Goal: Use online tool/utility: Use online tool/utility

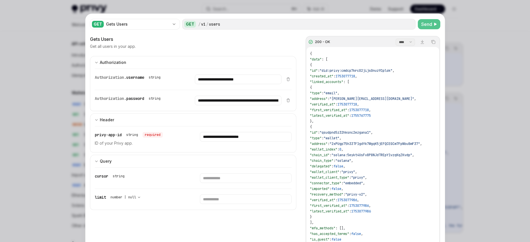
scroll to position [331, 0]
click at [422, 21] on span "Send" at bounding box center [427, 24] width 11 height 7
click at [344, 166] on span "false" at bounding box center [339, 166] width 10 height 5
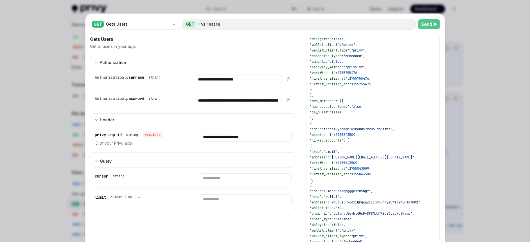
click at [377, 129] on span ""did:privy:cmemfw2mw0097kv0b1dq3ztee"" at bounding box center [356, 129] width 73 height 5
copy span "cmemfw2mw0097kv0b1dq3ztee"
click at [365, 129] on span ""did:privy:cmemfw2mw0097kv0b1dq3ztee"" at bounding box center [356, 129] width 73 height 5
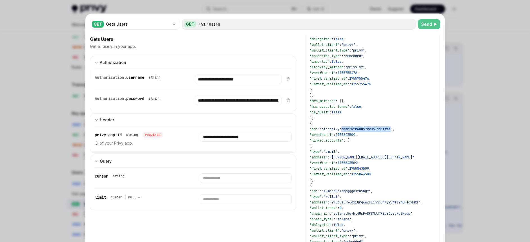
click at [424, 23] on span "Send" at bounding box center [427, 24] width 11 height 7
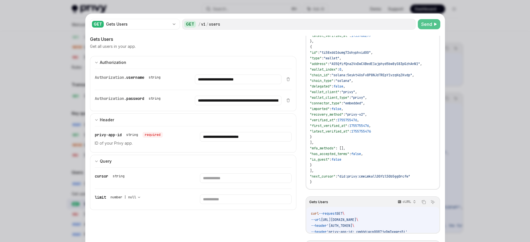
click at [430, 21] on span "Send" at bounding box center [427, 24] width 11 height 7
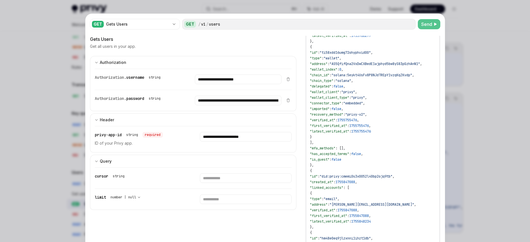
click at [369, 126] on span "1755755476" at bounding box center [360, 126] width 20 height 5
click at [386, 178] on span ""did:privy:cmemi0s3x0052l40bp2ojq9tb"" at bounding box center [356, 176] width 73 height 5
copy span "cmemi0s3x0052l40bp2ojq9tb"
click at [430, 22] on span "Send" at bounding box center [427, 24] width 11 height 7
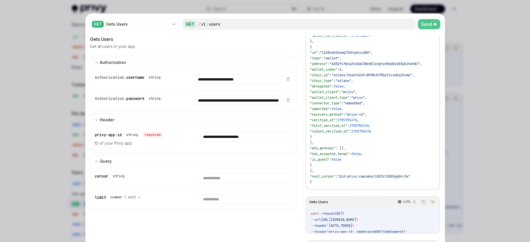
click at [365, 115] on span ""privy-v2"" at bounding box center [356, 114] width 20 height 5
click at [426, 25] on span "Send" at bounding box center [427, 24] width 11 height 7
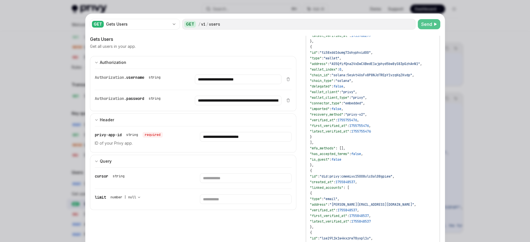
drag, startPoint x: 345, startPoint y: 104, endPoint x: 357, endPoint y: 127, distance: 25.4
click at [342, 104] on span ""connector_type"" at bounding box center [326, 103] width 32 height 5
click at [378, 177] on span ""did:privy:cmemivu15008ulc0al08gpiew"" at bounding box center [356, 176] width 73 height 5
copy span "cmemivu15008ulc0al08gpiew"
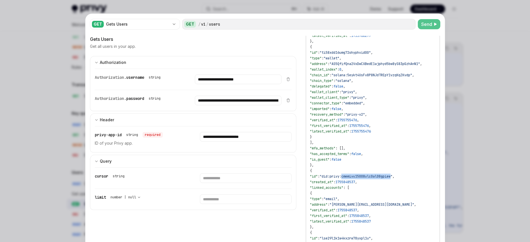
scroll to position [832, 0]
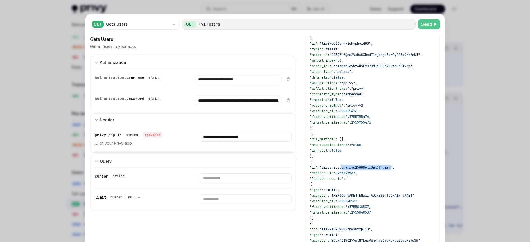
click at [374, 168] on span ""did:privy:cmemivu15008ulc0al08gpiew"" at bounding box center [356, 167] width 73 height 5
click at [427, 26] on span "Send" at bounding box center [427, 24] width 11 height 7
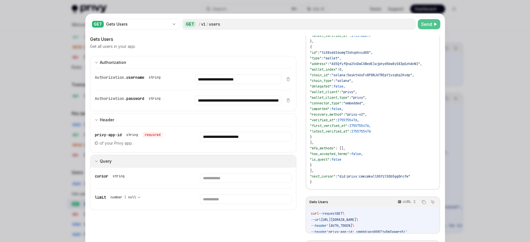
scroll to position [823, 0]
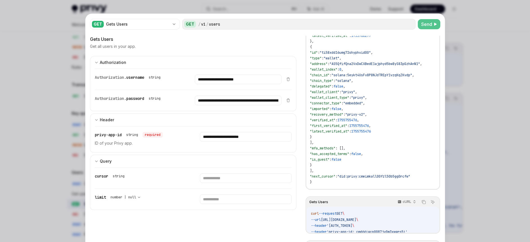
click at [350, 127] on span ":" at bounding box center [349, 126] width 2 height 5
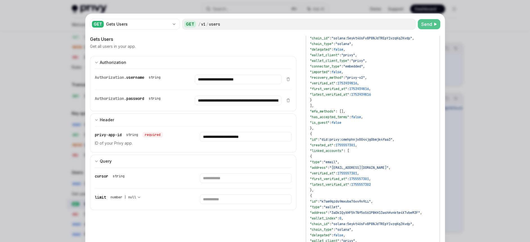
scroll to position [550, 0]
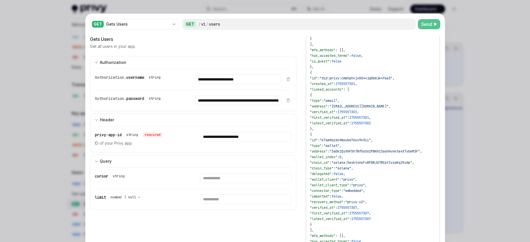
click at [427, 21] on span "Send" at bounding box center [427, 24] width 11 height 7
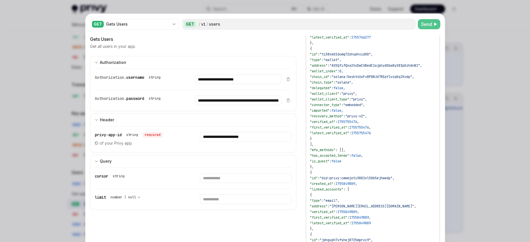
scroll to position [866, 0]
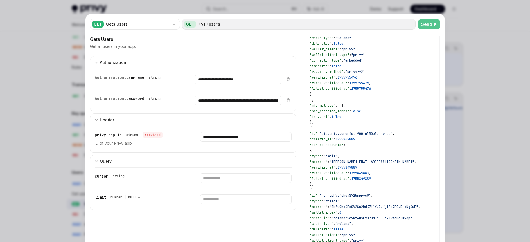
click at [362, 164] on span ""[PERSON_NAME][EMAIL_ADDRESS][DOMAIN_NAME]"" at bounding box center [372, 162] width 85 height 5
click at [380, 134] on span ""did:privy:cmemjoti9001nl50b5ejhwedp"" at bounding box center [356, 133] width 73 height 5
copy span "cmemjoti9001nl50b5ejhwedp"
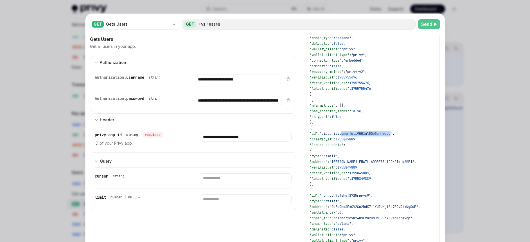
click at [424, 21] on span "Send" at bounding box center [427, 24] width 11 height 7
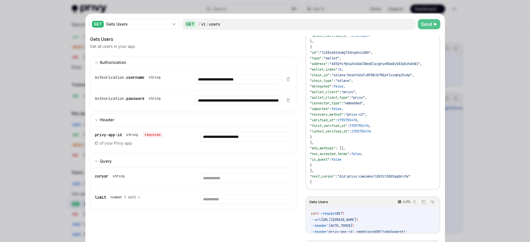
drag, startPoint x: 351, startPoint y: 99, endPoint x: 357, endPoint y: 148, distance: 49.4
click at [350, 99] on span ""wallet_client_type"" at bounding box center [329, 97] width 39 height 5
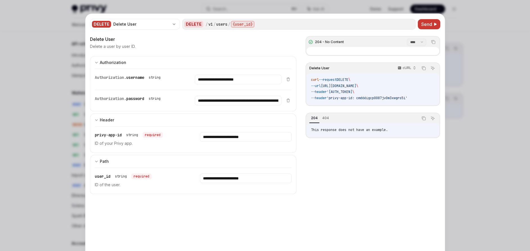
scroll to position [385, 0]
click at [232, 84] on input "**********" at bounding box center [238, 80] width 87 height 10
click at [239, 84] on input "**********" at bounding box center [238, 80] width 87 height 10
drag, startPoint x: 239, startPoint y: 178, endPoint x: 259, endPoint y: 201, distance: 30.9
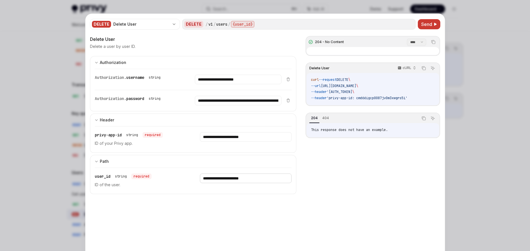
click at [239, 84] on input "**********" at bounding box center [238, 80] width 87 height 10
paste input "text"
type input "**********"
click at [426, 25] on span "Send" at bounding box center [427, 24] width 11 height 7
click at [424, 27] on span "Send" at bounding box center [427, 24] width 11 height 7
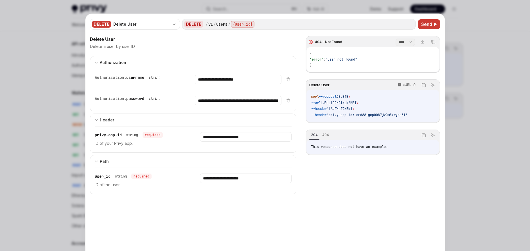
click at [270, 84] on input "**********" at bounding box center [238, 80] width 87 height 10
click at [277, 84] on input "**********" at bounding box center [238, 80] width 87 height 10
paste input "text"
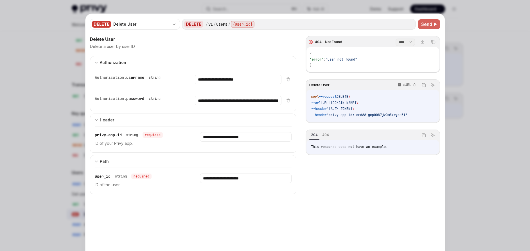
click at [427, 22] on span "Send" at bounding box center [427, 24] width 11 height 7
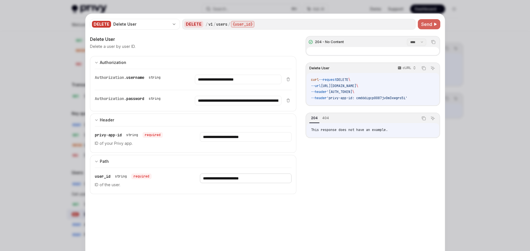
click at [272, 84] on input "**********" at bounding box center [238, 80] width 87 height 10
paste input "text"
click at [425, 24] on span "Send" at bounding box center [427, 24] width 11 height 7
click at [424, 26] on span "Send" at bounding box center [427, 24] width 11 height 7
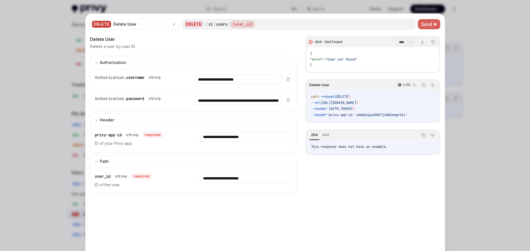
click at [425, 25] on span "Send" at bounding box center [427, 24] width 11 height 7
click at [425, 24] on span "Send" at bounding box center [427, 24] width 11 height 7
click at [428, 25] on span "Send" at bounding box center [427, 24] width 11 height 7
click at [228, 84] on input "**********" at bounding box center [238, 80] width 87 height 10
paste input "text"
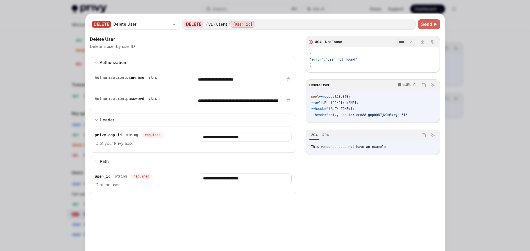
type input "**********"
click at [427, 24] on span "Send" at bounding box center [427, 24] width 11 height 7
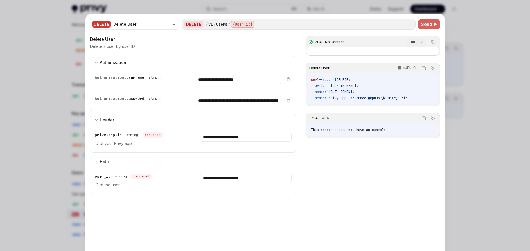
click at [427, 24] on span "Send" at bounding box center [427, 24] width 11 height 7
